Goal: Navigation & Orientation: Find specific page/section

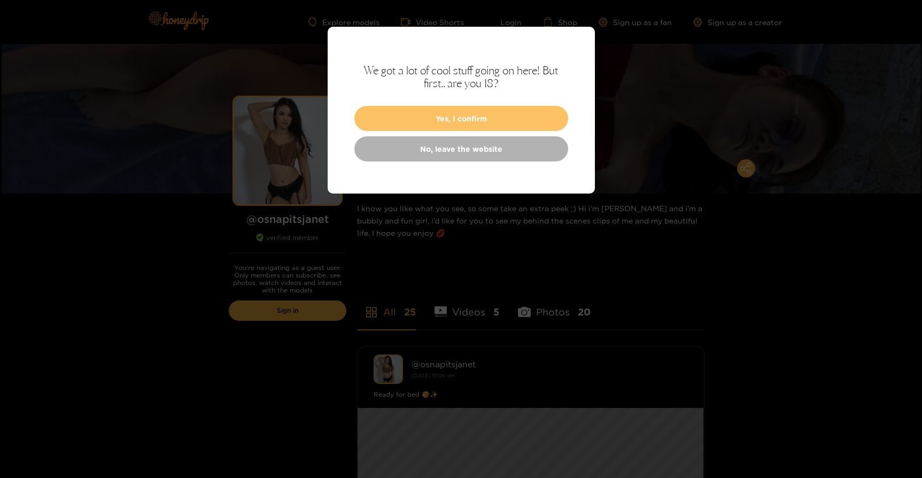
click at [503, 107] on button "Yes, I confirm" at bounding box center [461, 118] width 214 height 25
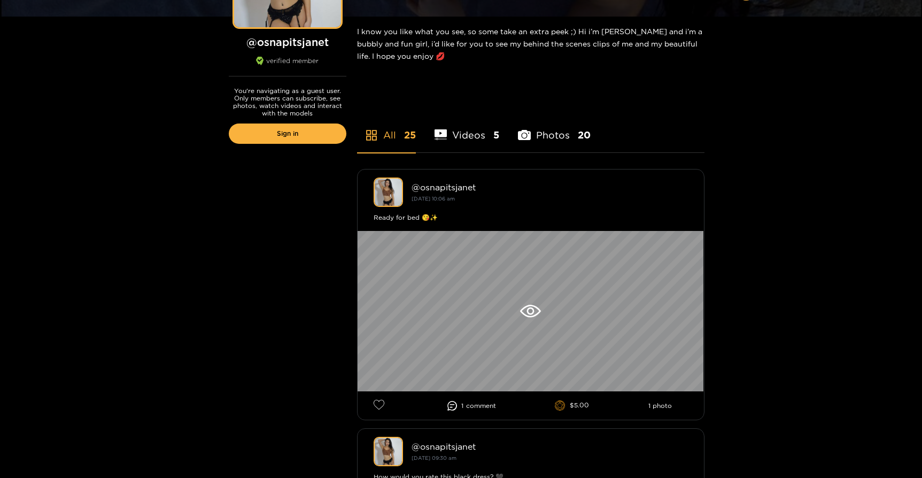
scroll to position [83, 0]
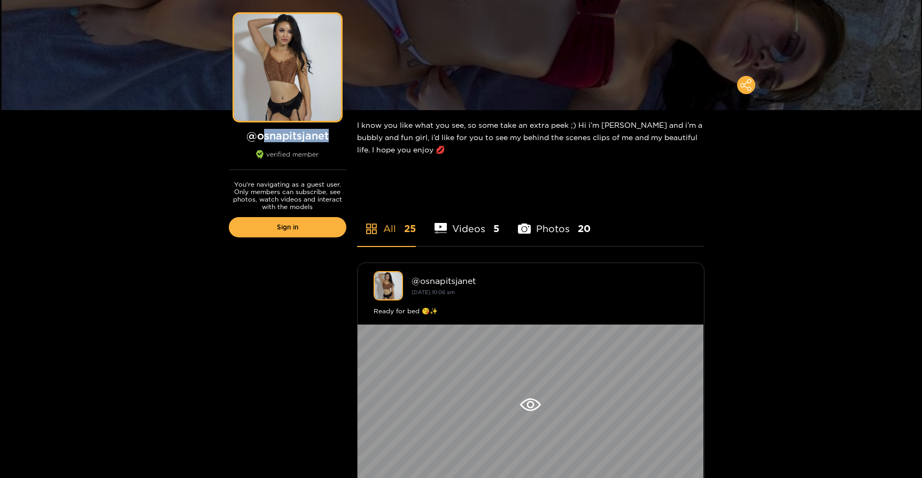
drag, startPoint x: 334, startPoint y: 138, endPoint x: 260, endPoint y: 137, distance: 73.3
click at [260, 137] on h1 "@ osnapitsjanet" at bounding box center [288, 135] width 118 height 13
copy h1 "osnapitsjanet"
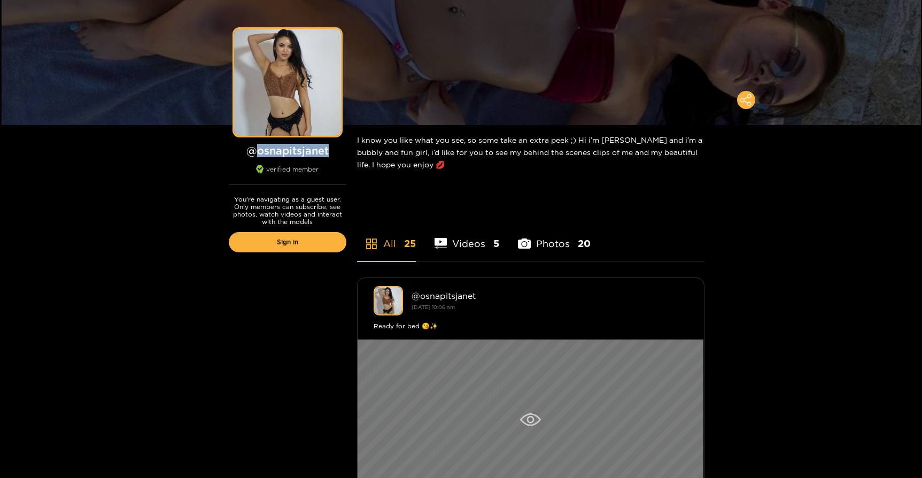
scroll to position [0, 0]
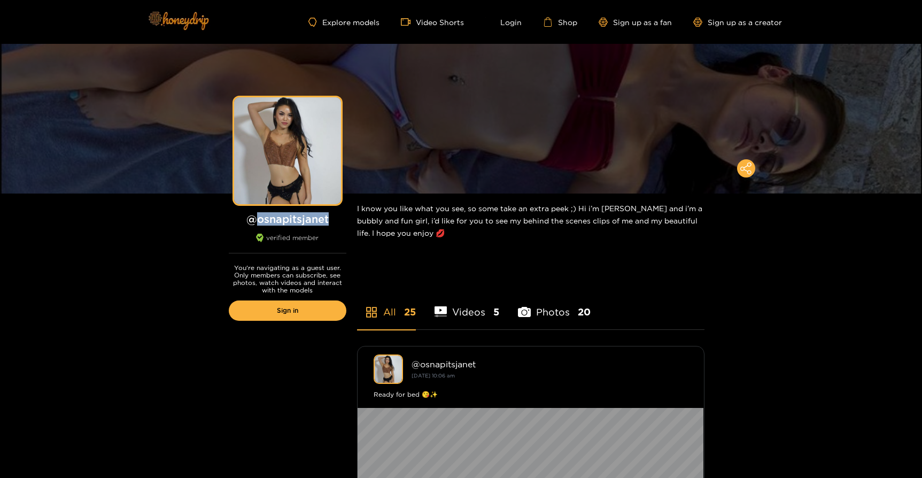
click at [187, 23] on img at bounding box center [178, 20] width 75 height 45
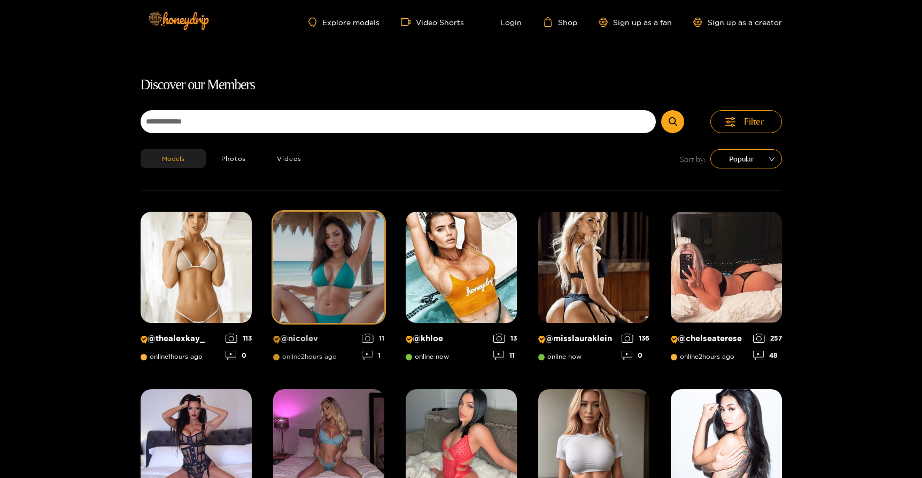
click at [335, 275] on img at bounding box center [328, 267] width 111 height 111
